Goal: Navigation & Orientation: Find specific page/section

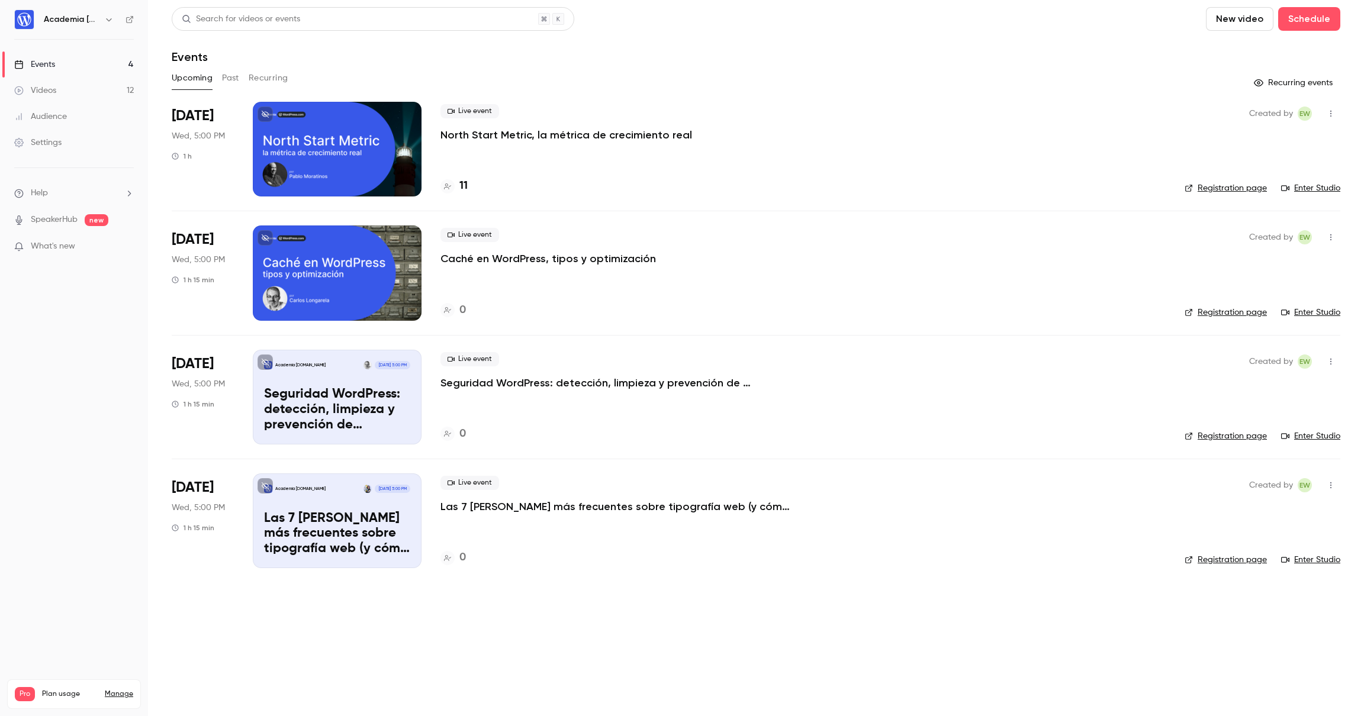
click at [35, 117] on div "Audience" at bounding box center [40, 117] width 53 height 12
click at [44, 93] on div "Videos" at bounding box center [35, 91] width 42 height 12
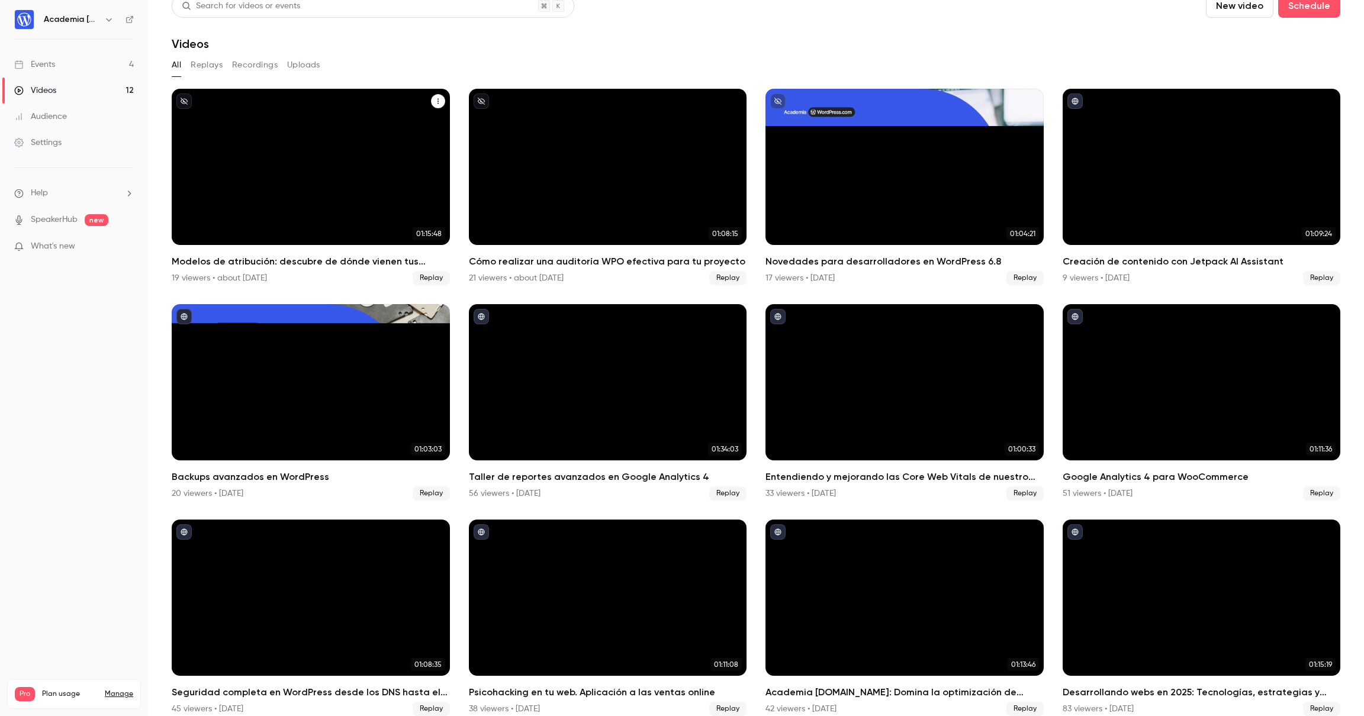
scroll to position [27, 0]
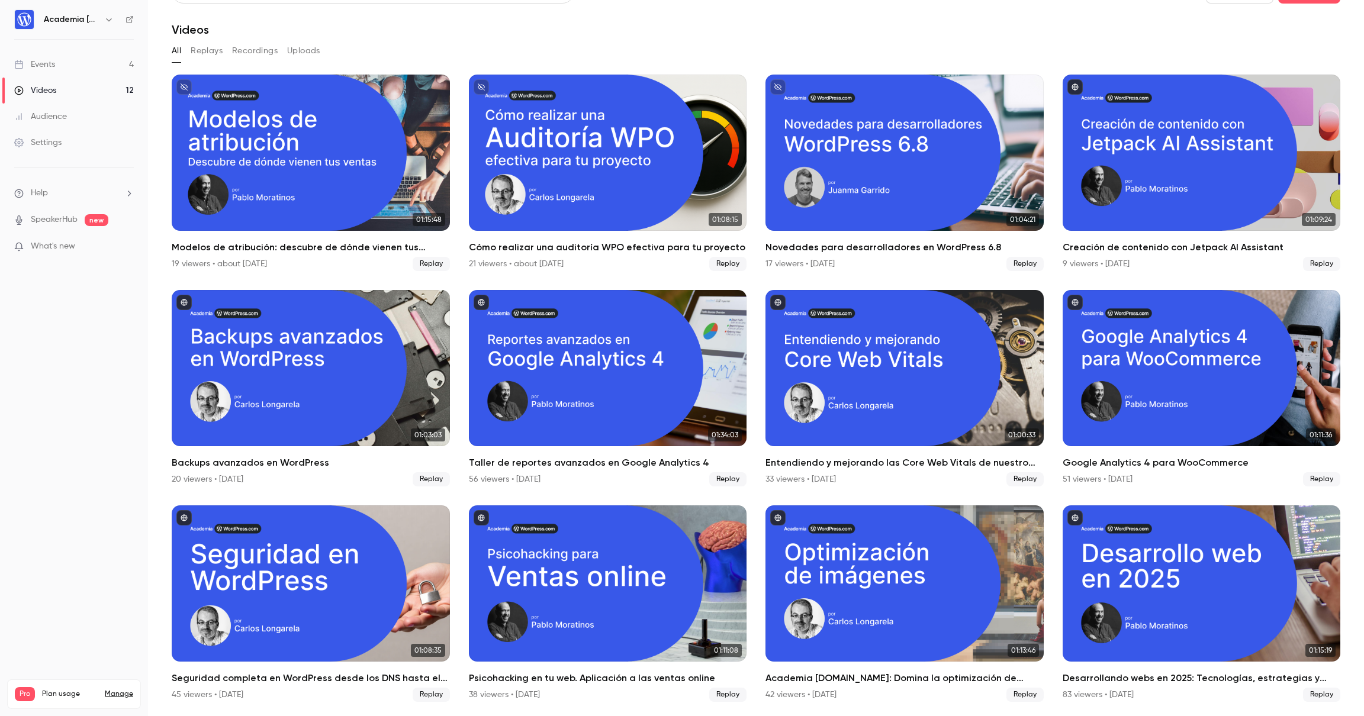
click at [36, 118] on div "Audience" at bounding box center [40, 117] width 53 height 12
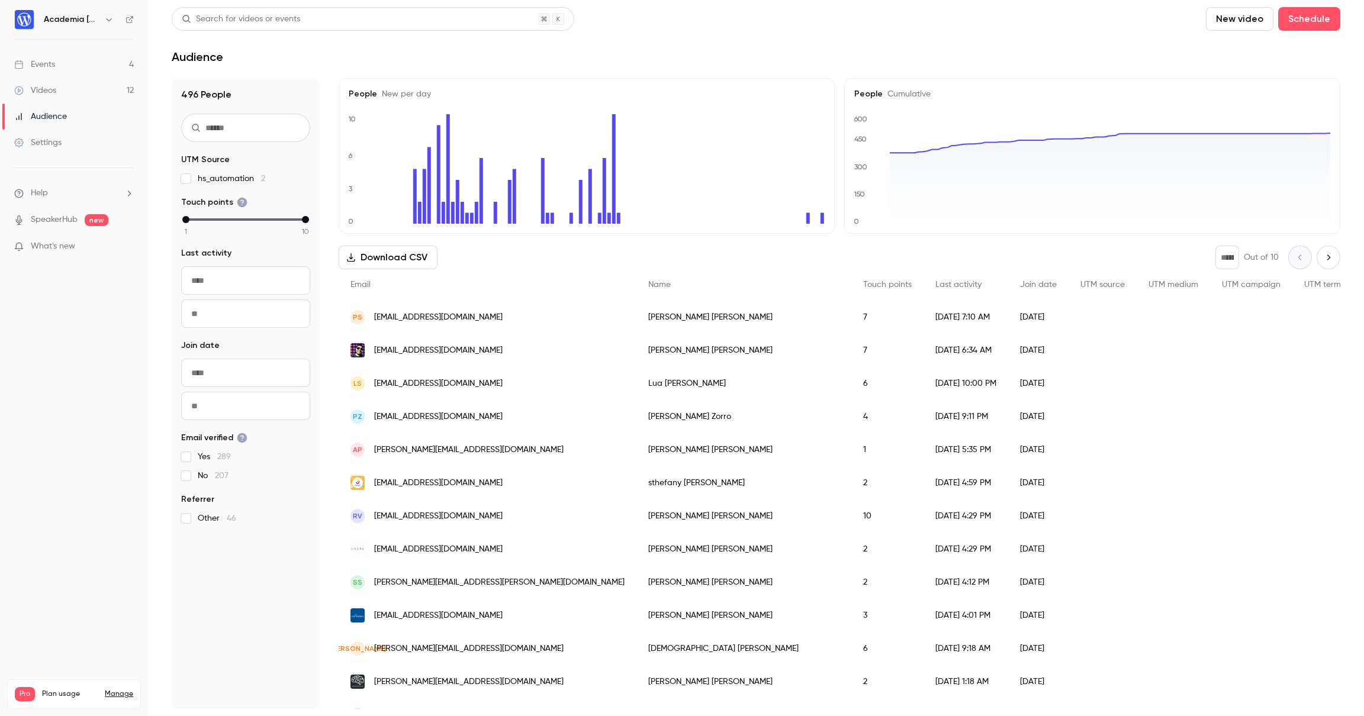
click at [49, 65] on div "Events" at bounding box center [34, 65] width 41 height 12
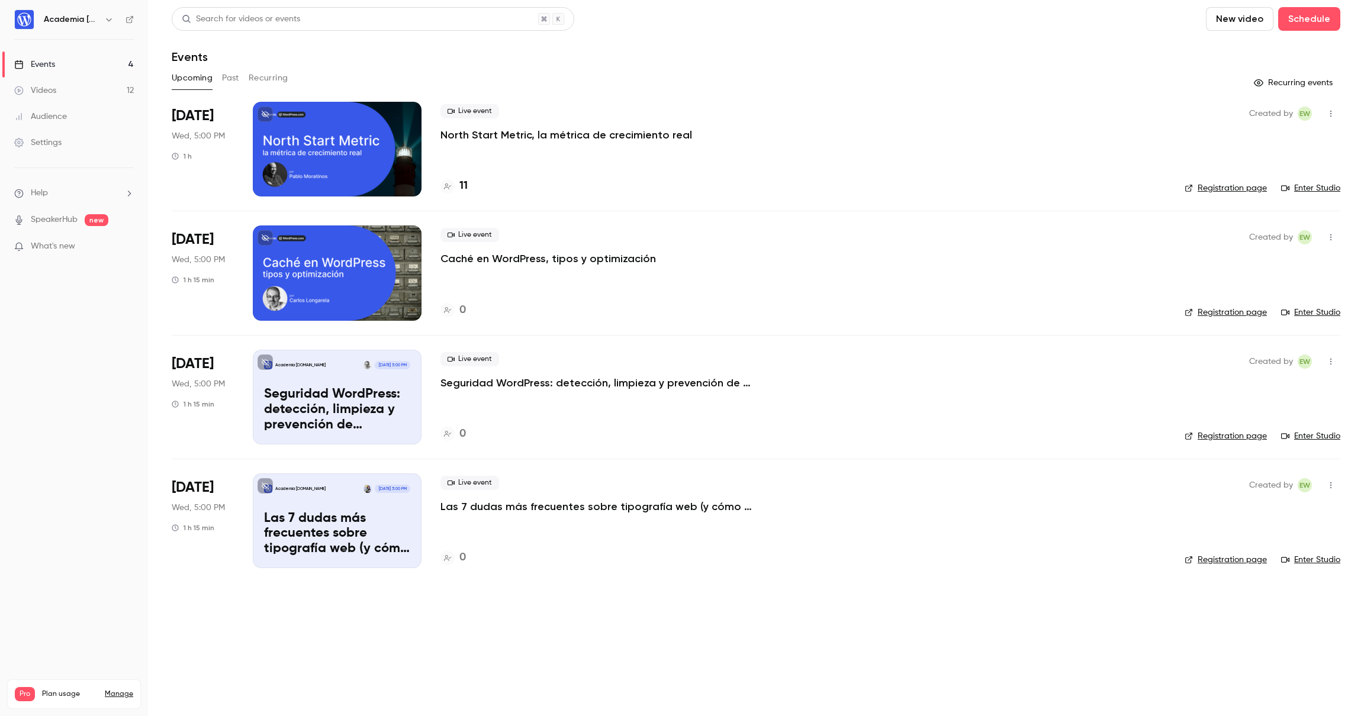
click at [52, 112] on div "Audience" at bounding box center [40, 117] width 53 height 12
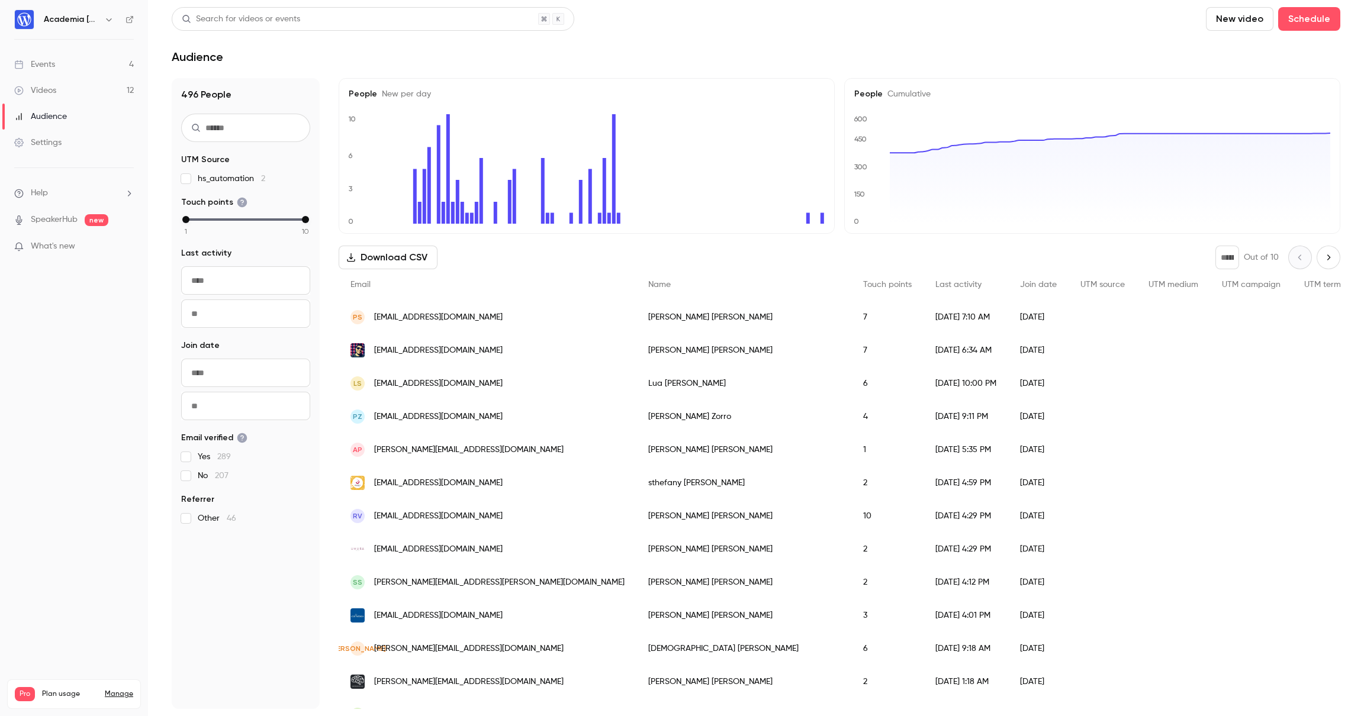
click at [49, 65] on div "Events" at bounding box center [34, 65] width 41 height 12
